Goal: Information Seeking & Learning: Learn about a topic

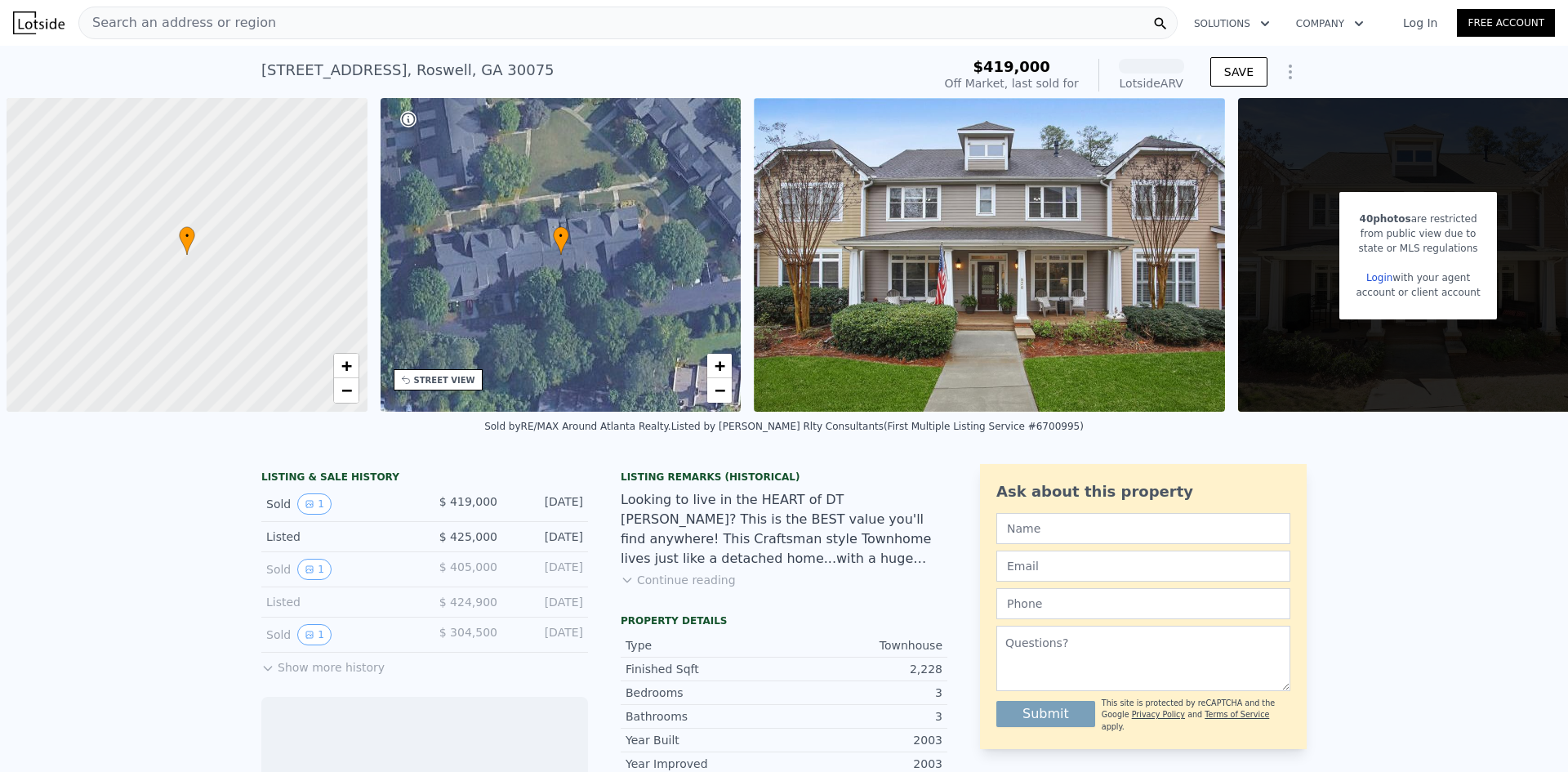
scroll to position [0, 6]
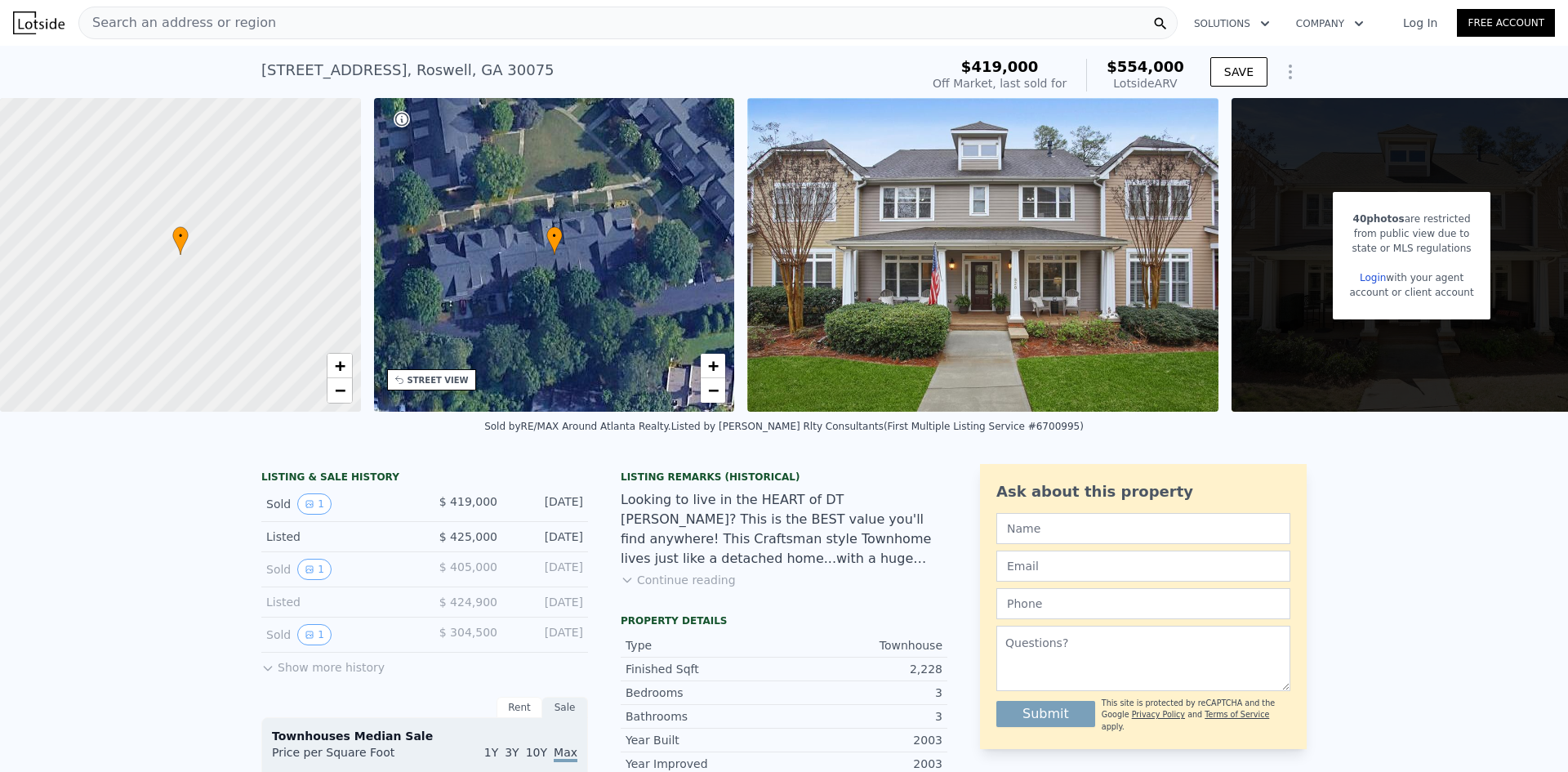
click at [289, 511] on div "Sold 1" at bounding box center [339, 504] width 146 height 21
click at [310, 512] on button "1" at bounding box center [314, 504] width 34 height 21
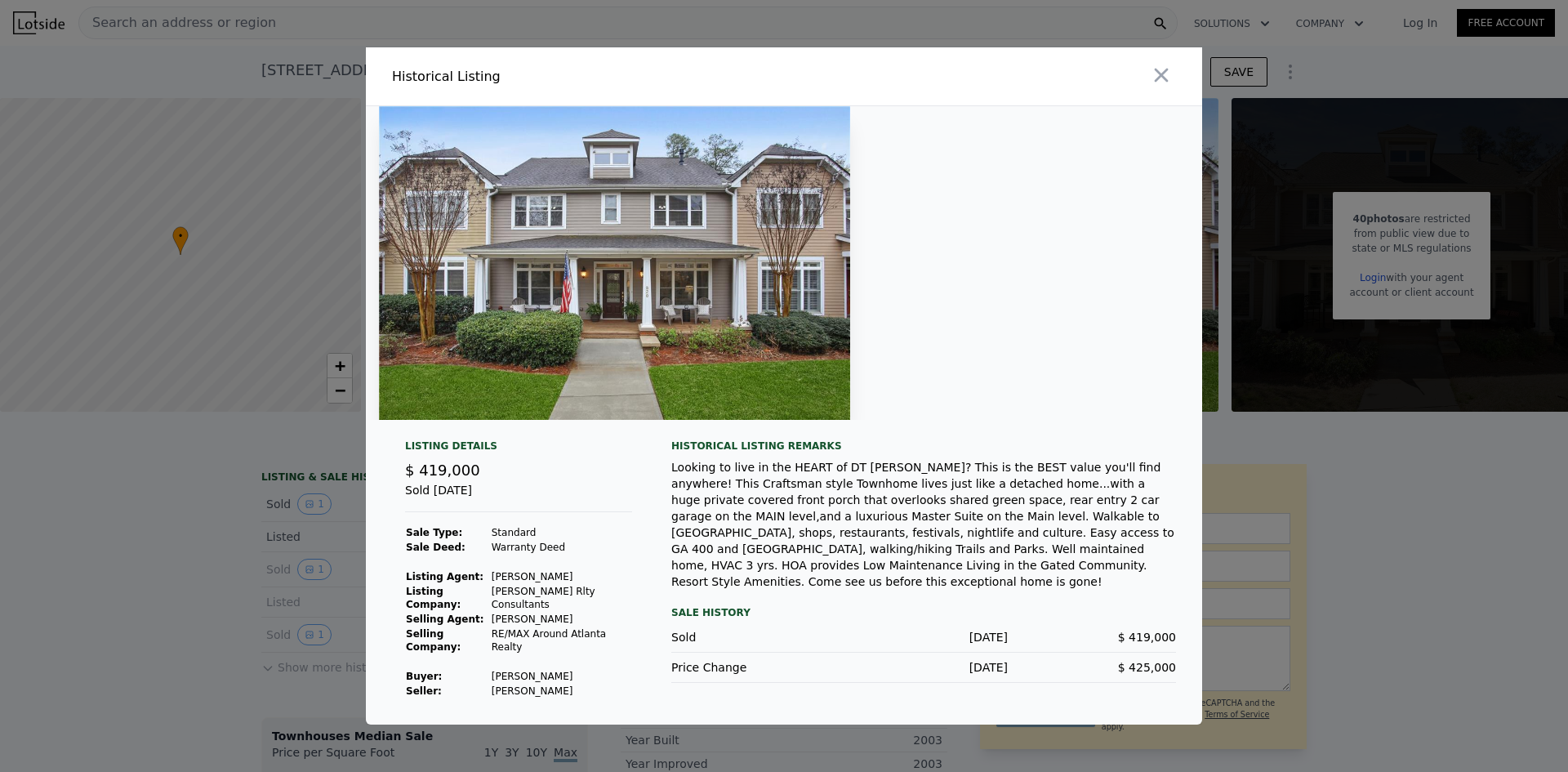
click at [267, 582] on div at bounding box center [784, 386] width 1568 height 772
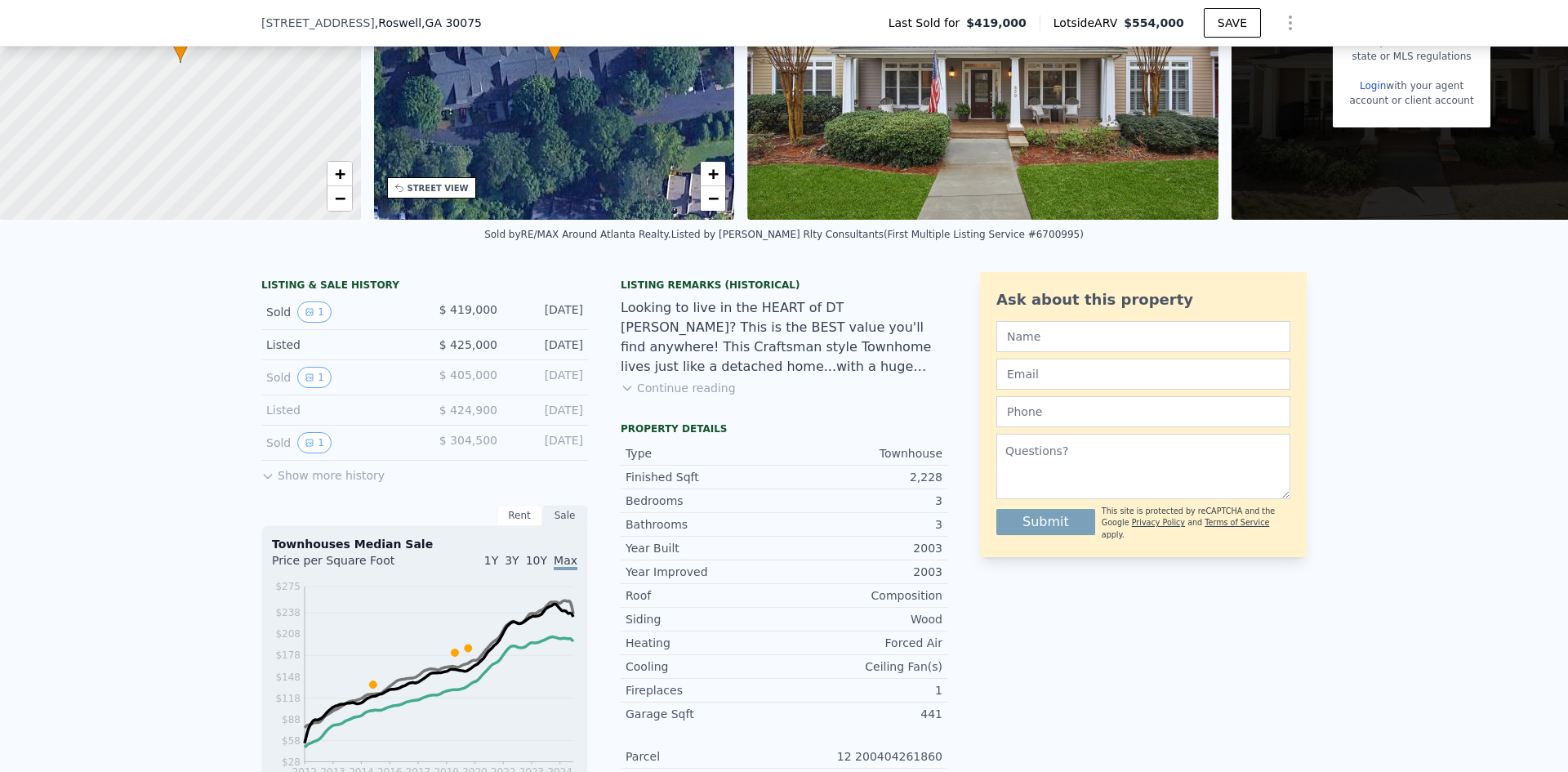
scroll to position [183, 0]
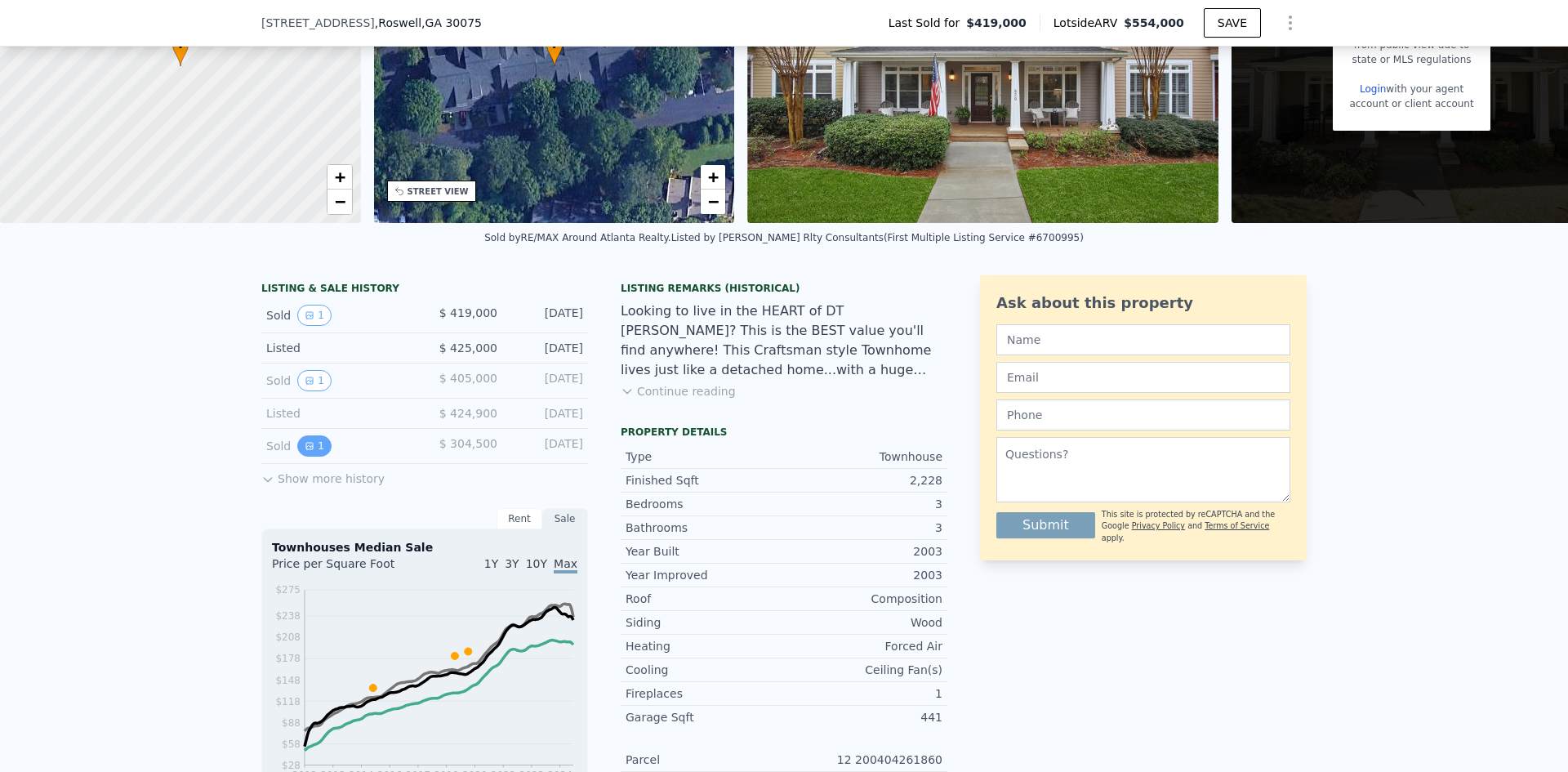
click at [310, 457] on button "1" at bounding box center [314, 445] width 34 height 21
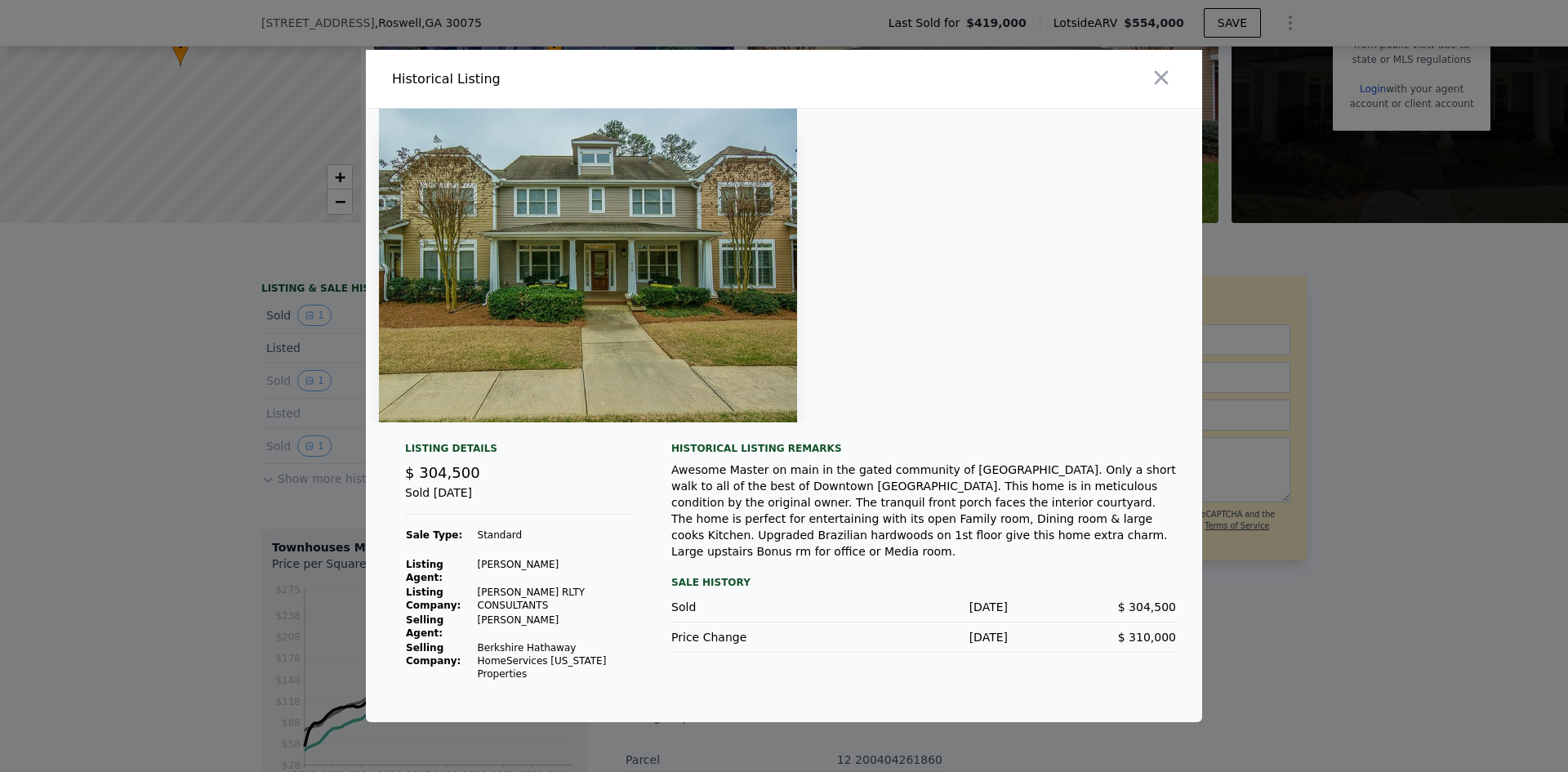
click at [279, 363] on div at bounding box center [784, 386] width 1568 height 772
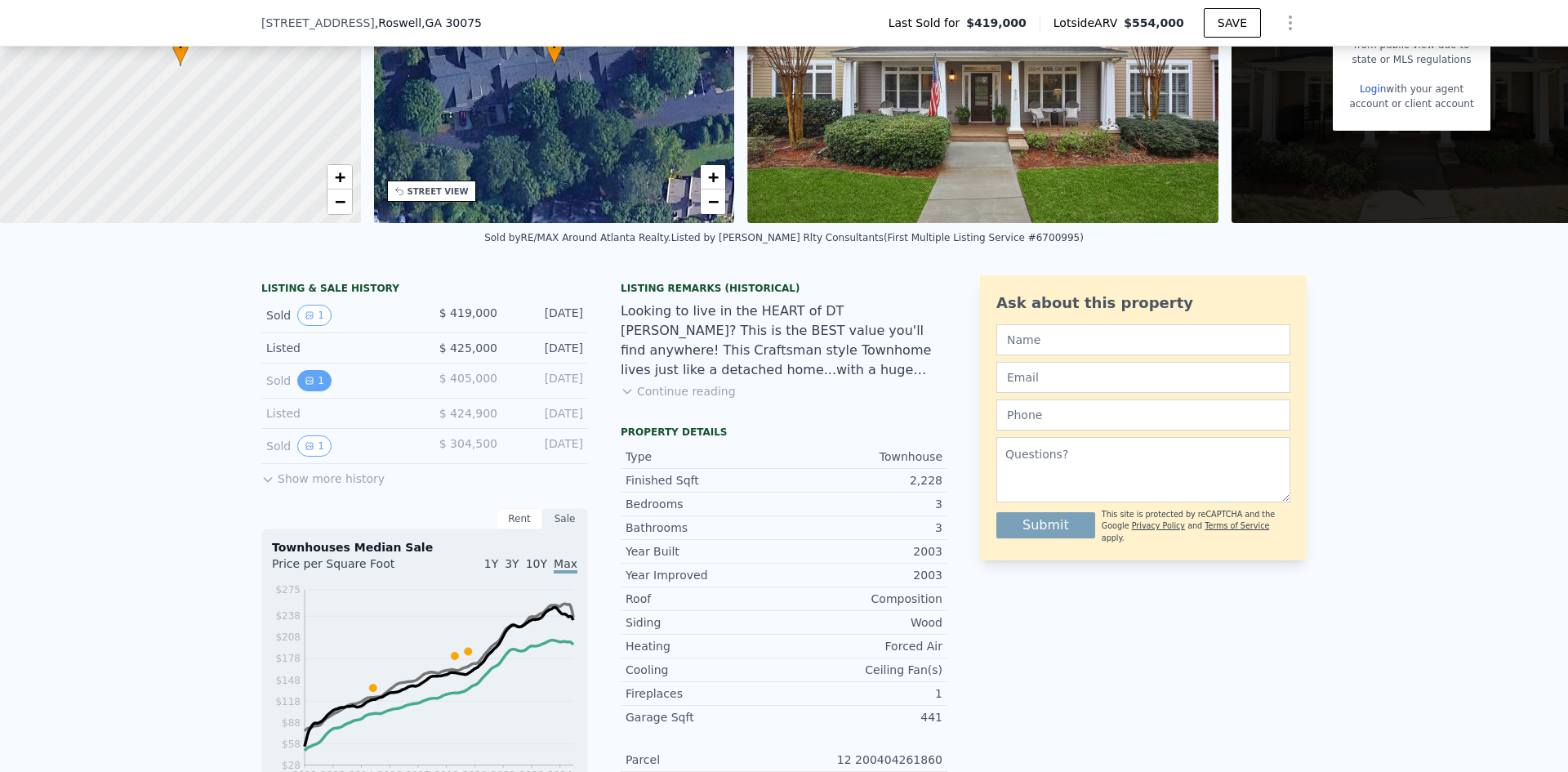
click at [306, 386] on icon "View historical data" at bounding box center [309, 380] width 10 height 10
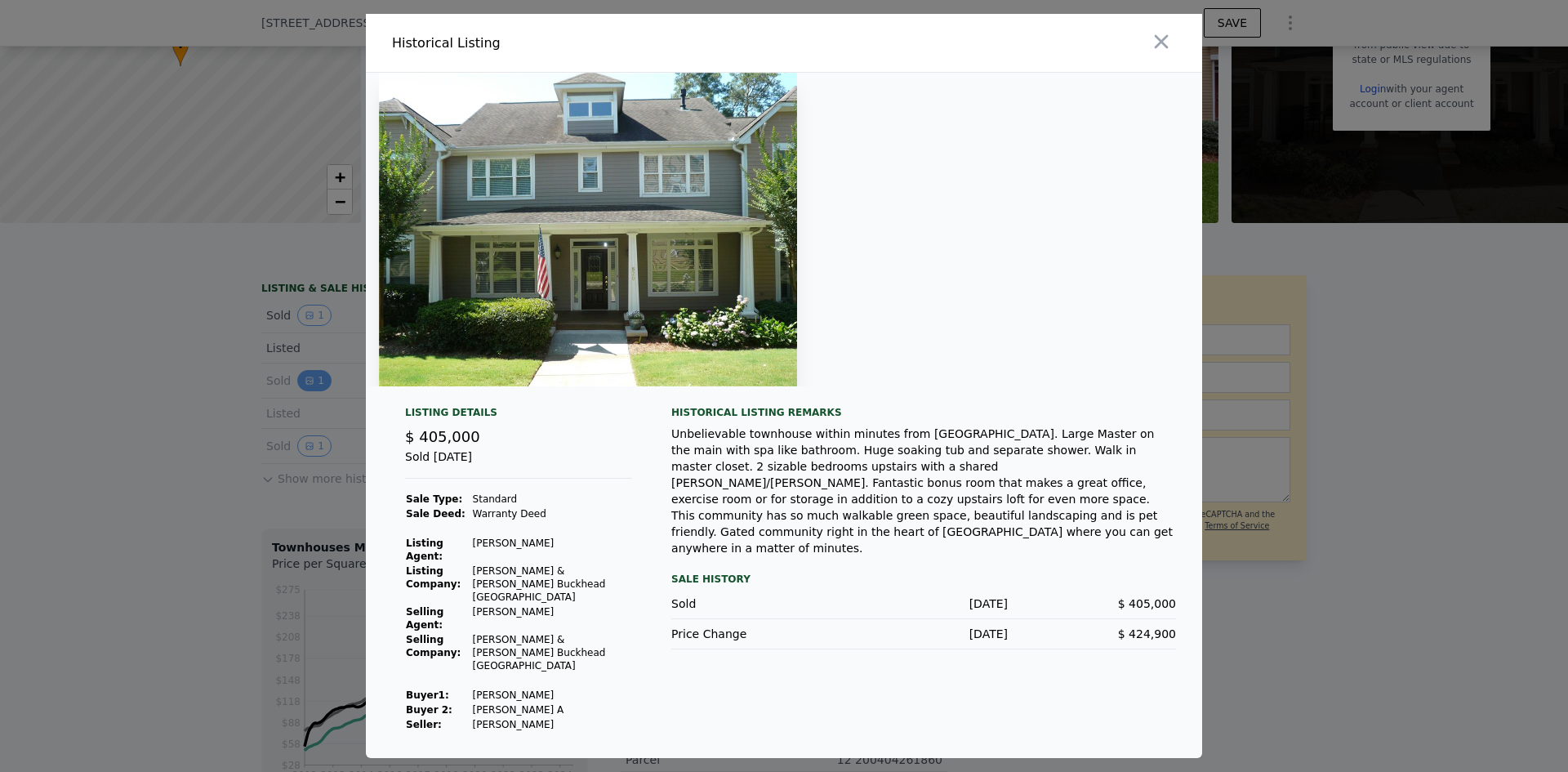
click at [306, 388] on div at bounding box center [784, 386] width 1568 height 772
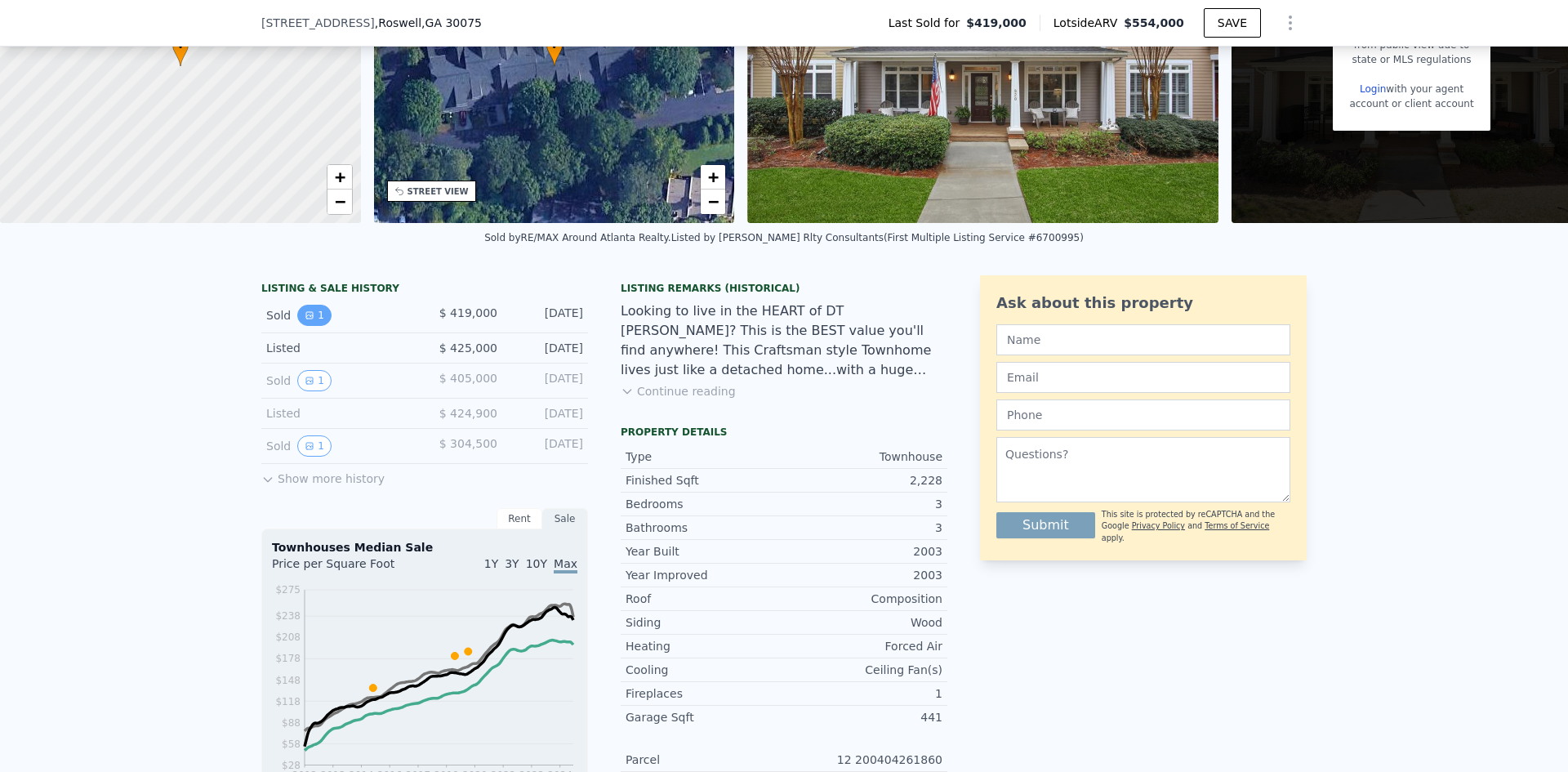
click at [303, 322] on button "1" at bounding box center [314, 315] width 34 height 21
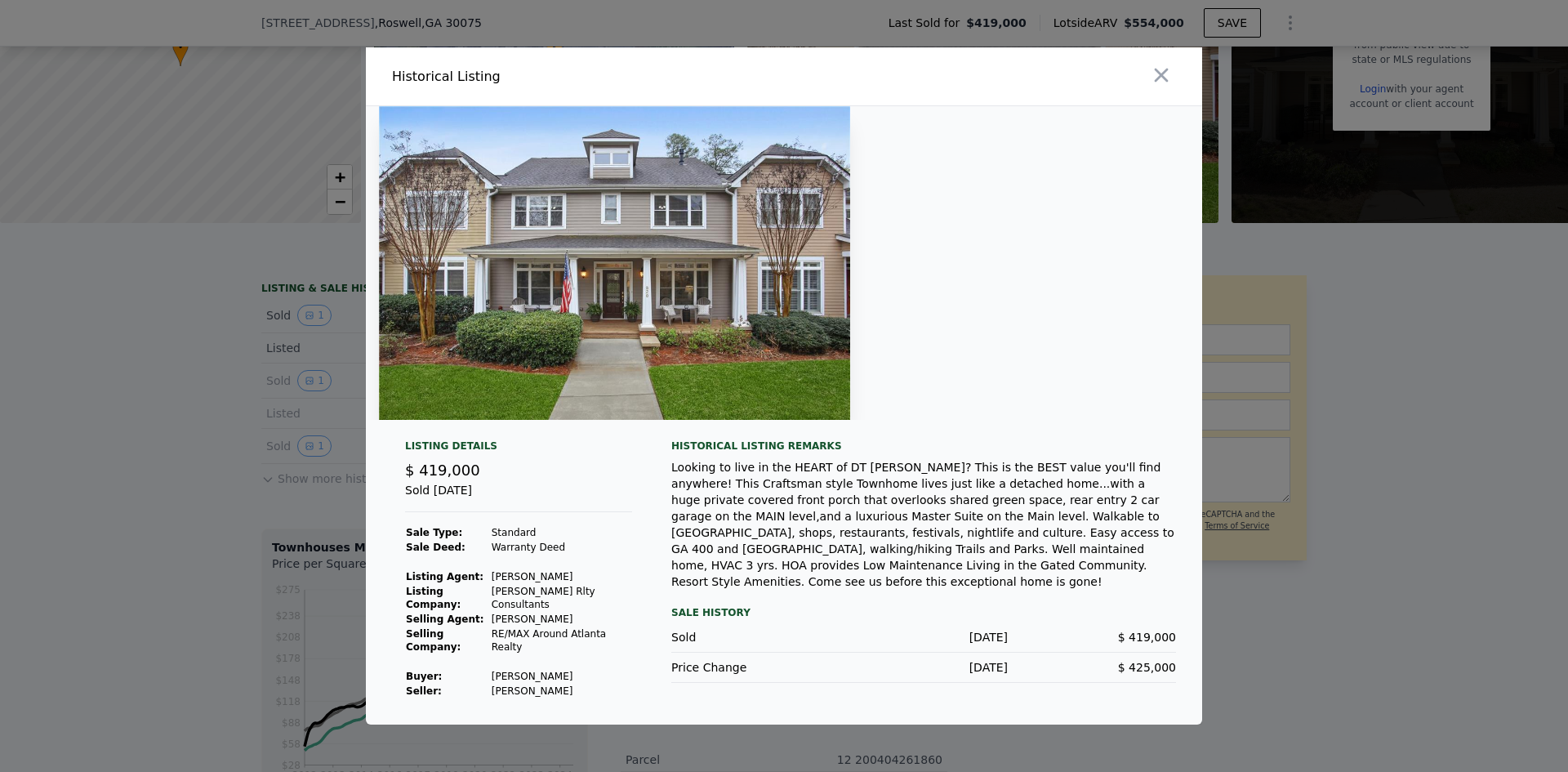
click at [404, 322] on img at bounding box center [614, 263] width 471 height 314
click at [380, 333] on img at bounding box center [614, 263] width 471 height 314
click at [362, 331] on div at bounding box center [784, 386] width 1568 height 772
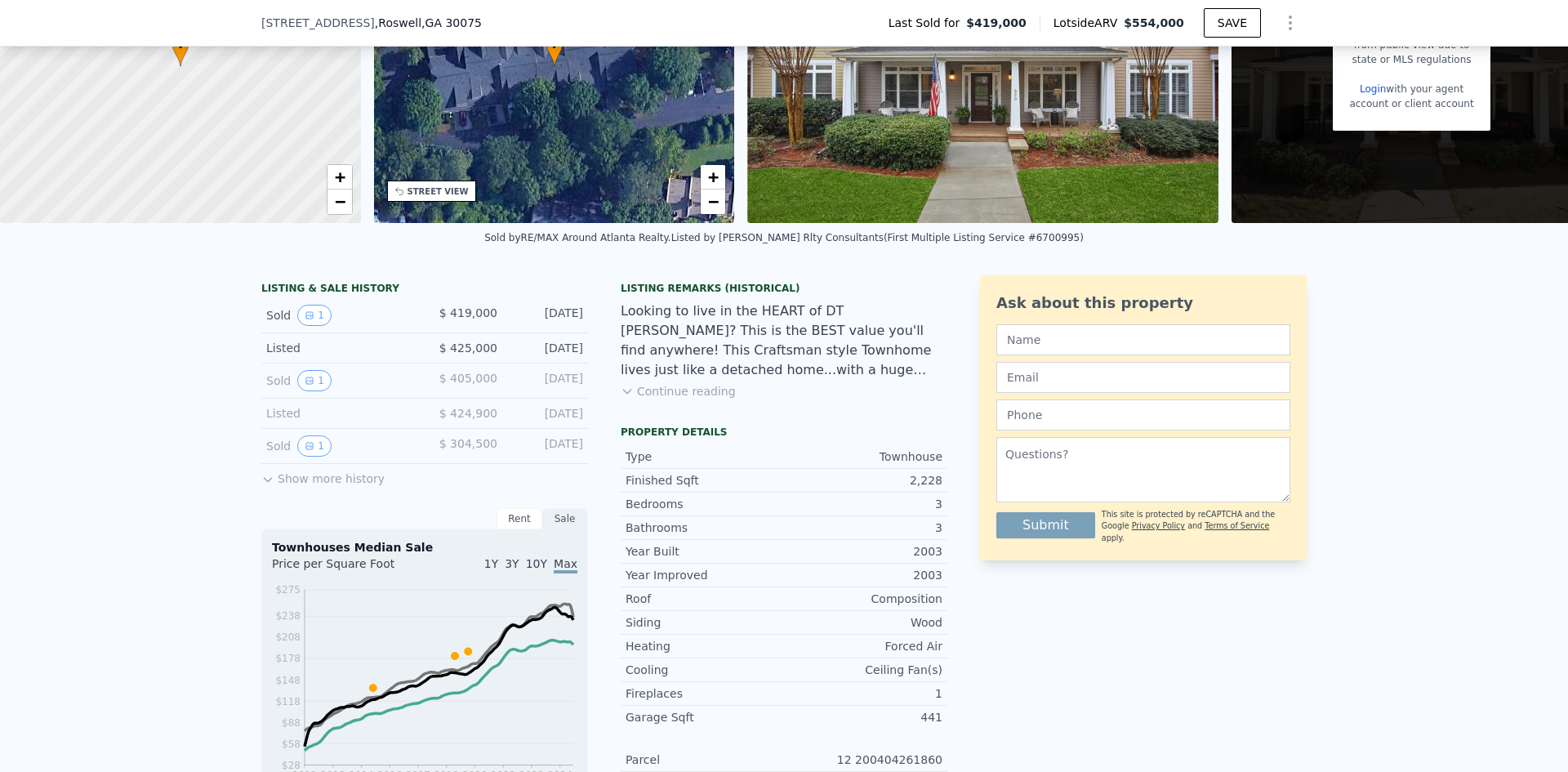
click at [150, 382] on div "LISTING & SALE HISTORY Sold 1 $ 419,000 [DATE] Listed $ 425,000 [DATE] Sold 1 $…" at bounding box center [784, 718] width 1568 height 911
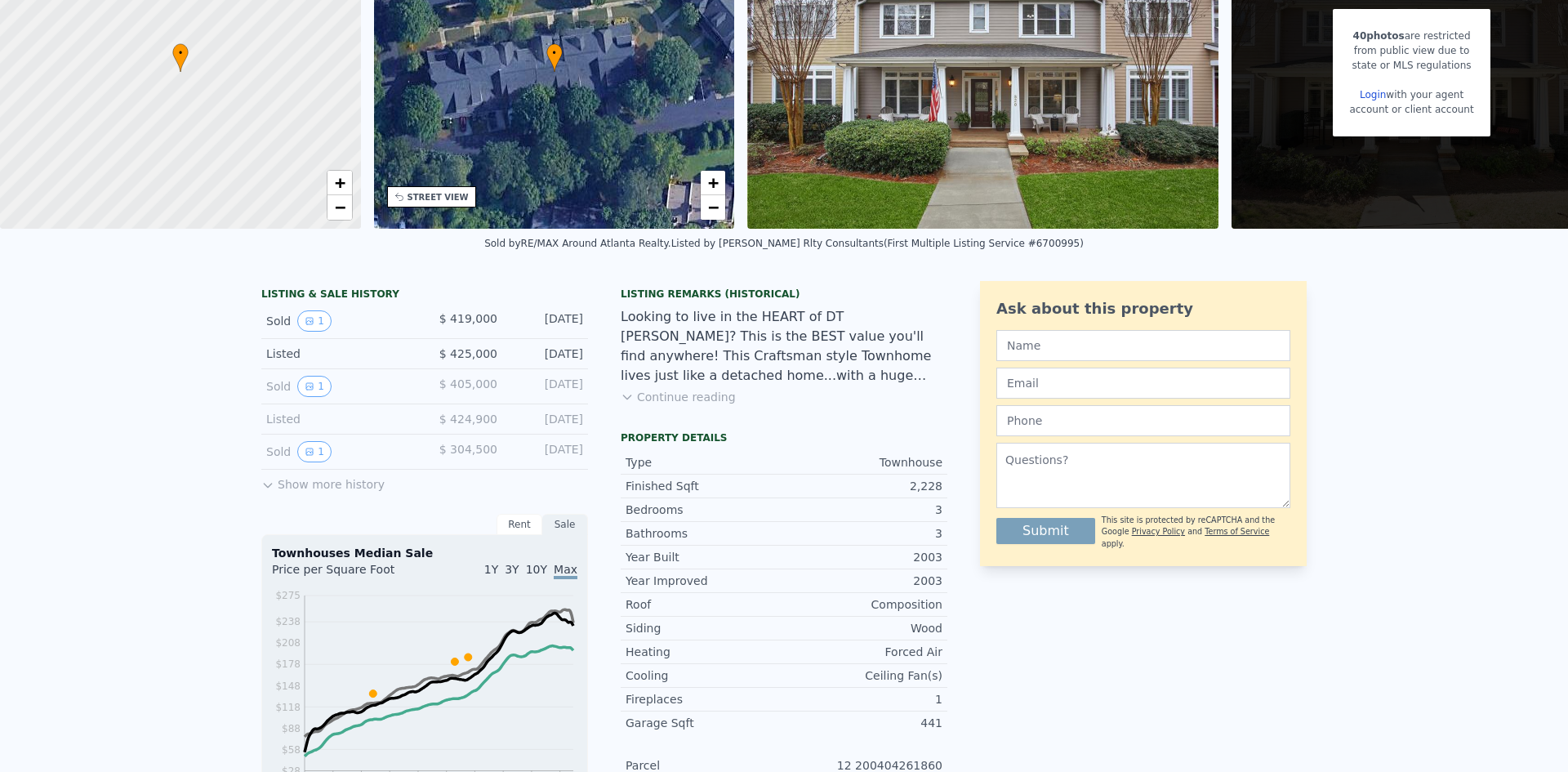
scroll to position [0, 0]
